Goal: Task Accomplishment & Management: Manage account settings

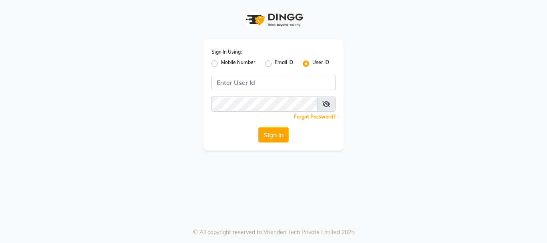
click at [244, 60] on label "Mobile Number" at bounding box center [238, 64] width 34 height 10
click at [226, 60] on input "Mobile Number" at bounding box center [223, 61] width 5 height 5
radio input "true"
radio input "false"
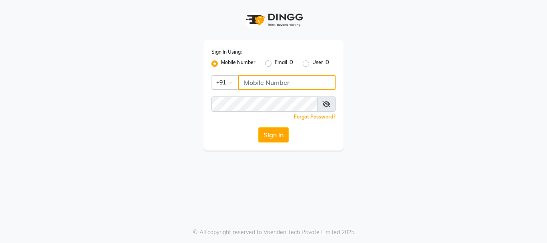
click at [264, 79] on input "Username" at bounding box center [286, 82] width 97 height 15
type input "7987010045"
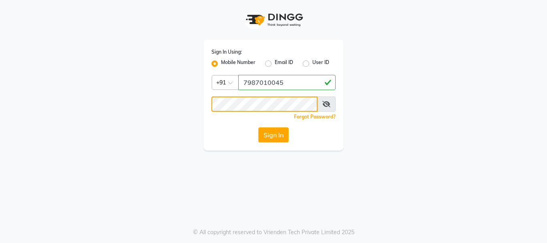
click at [258, 127] on button "Sign In" at bounding box center [273, 134] width 30 height 15
